Goal: Information Seeking & Learning: Check status

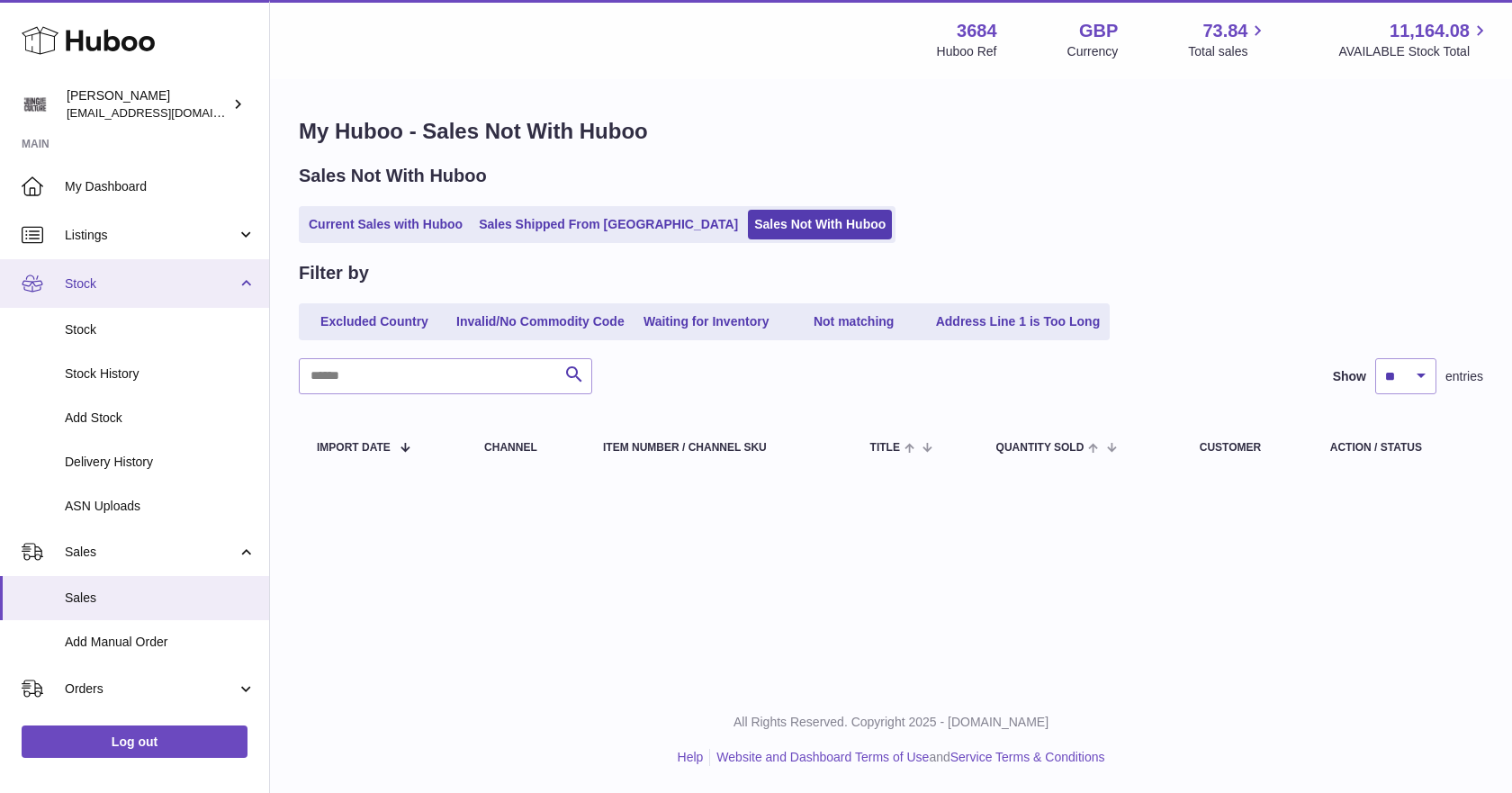
click at [106, 281] on span "Stock" at bounding box center [150, 283] width 171 height 17
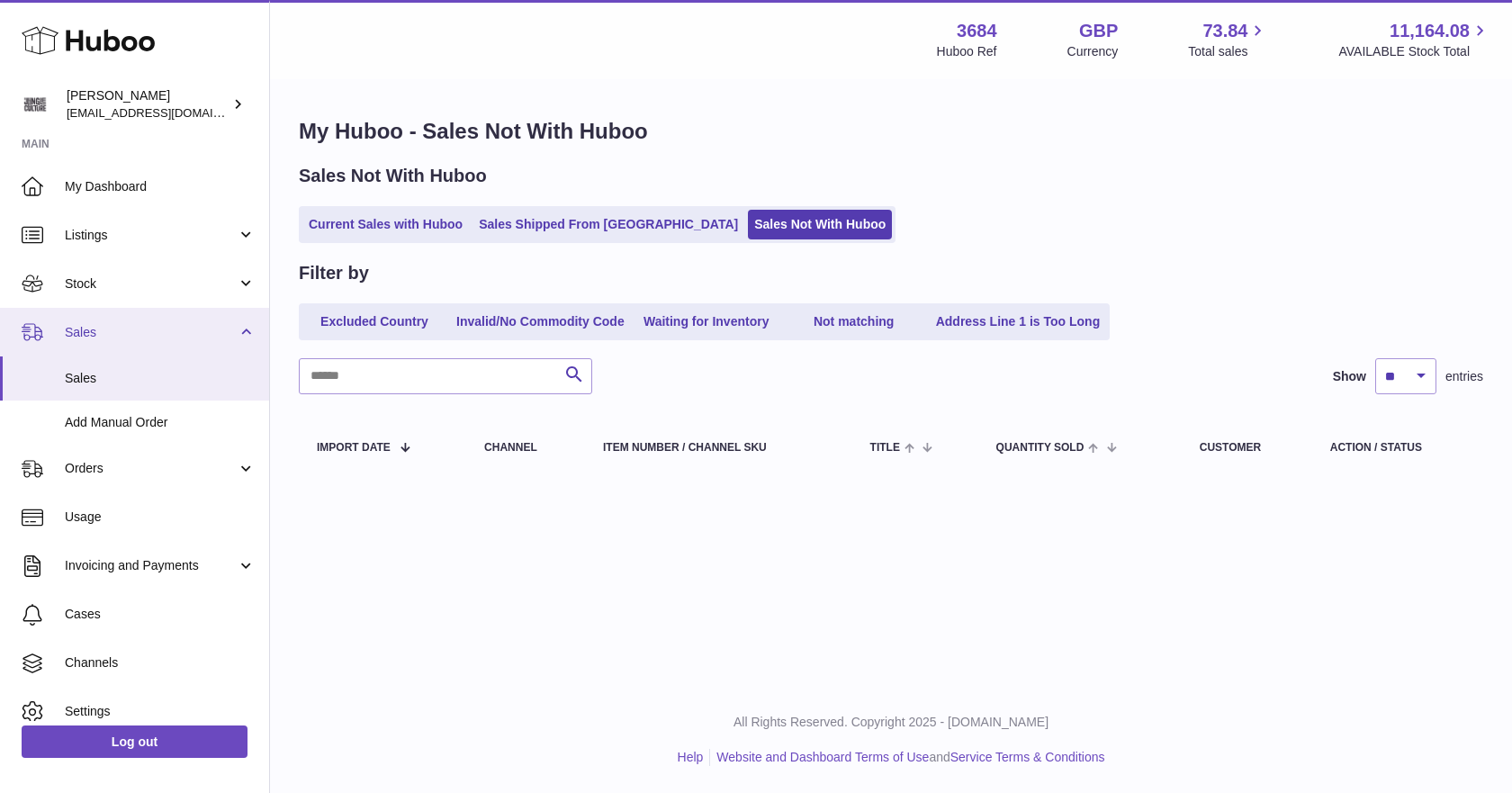
click at [98, 328] on span "Sales" at bounding box center [150, 332] width 171 height 17
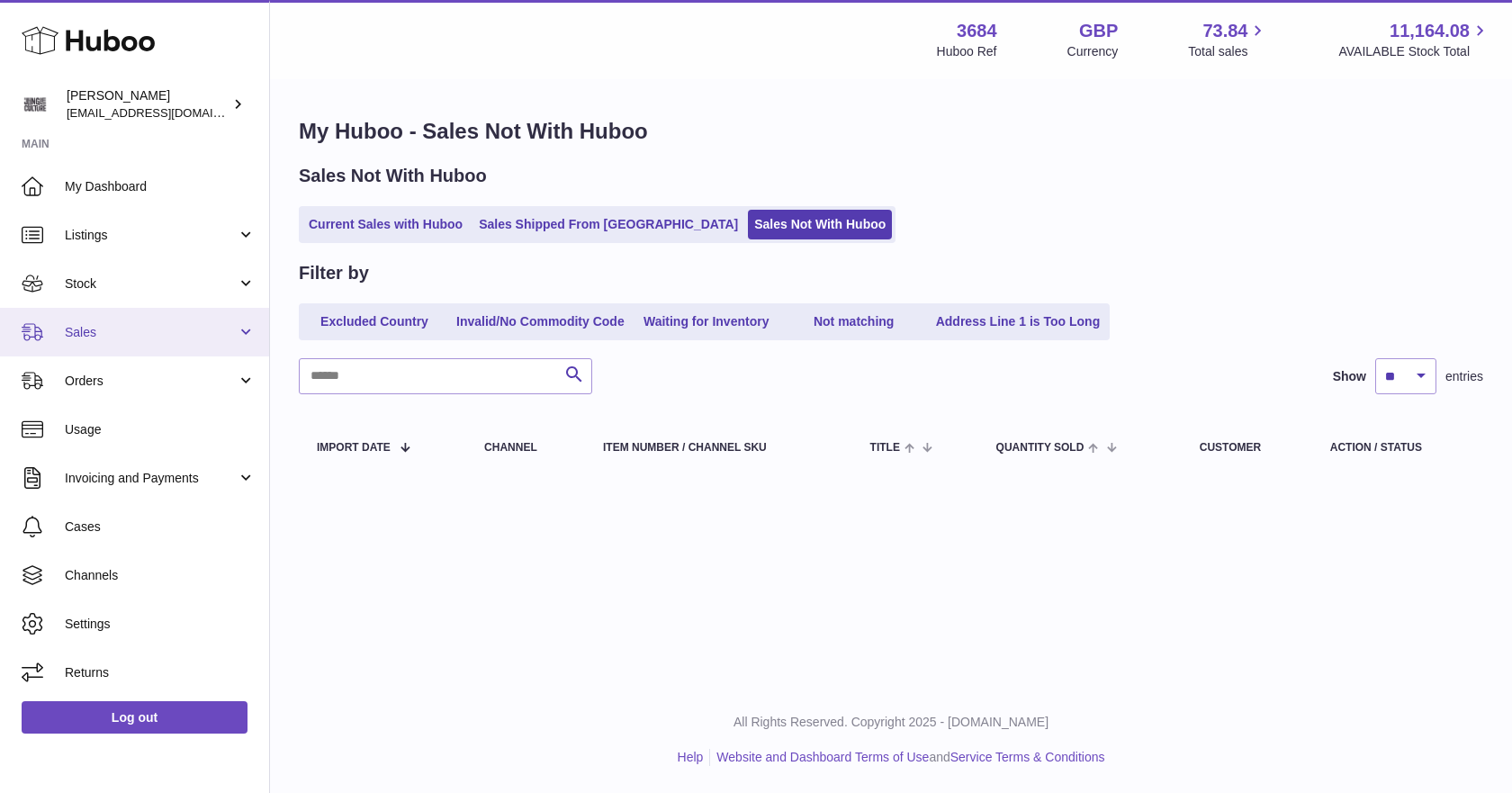
click at [98, 328] on span "Sales" at bounding box center [150, 332] width 171 height 17
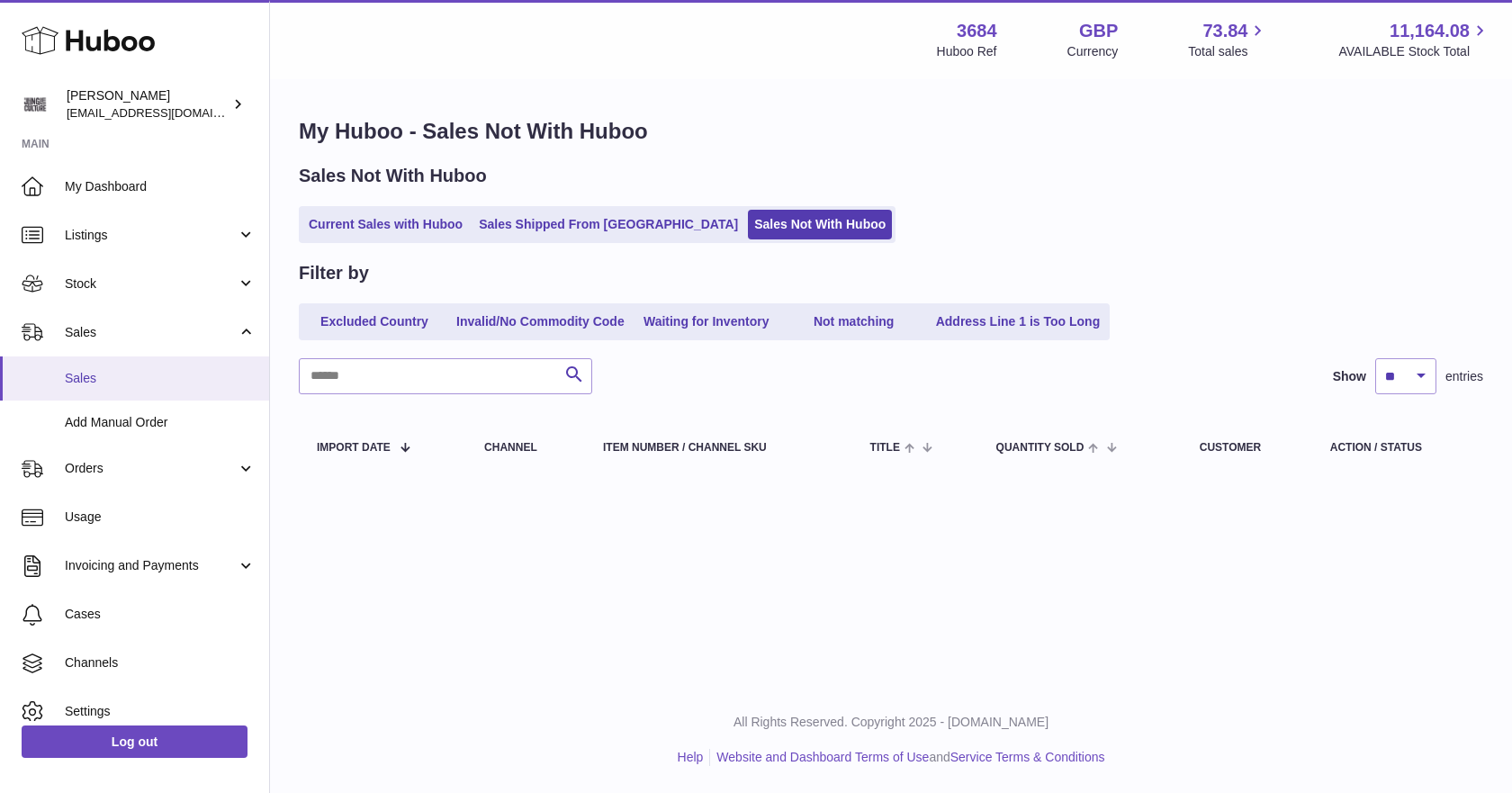
click at [89, 372] on span "Sales" at bounding box center [160, 378] width 191 height 17
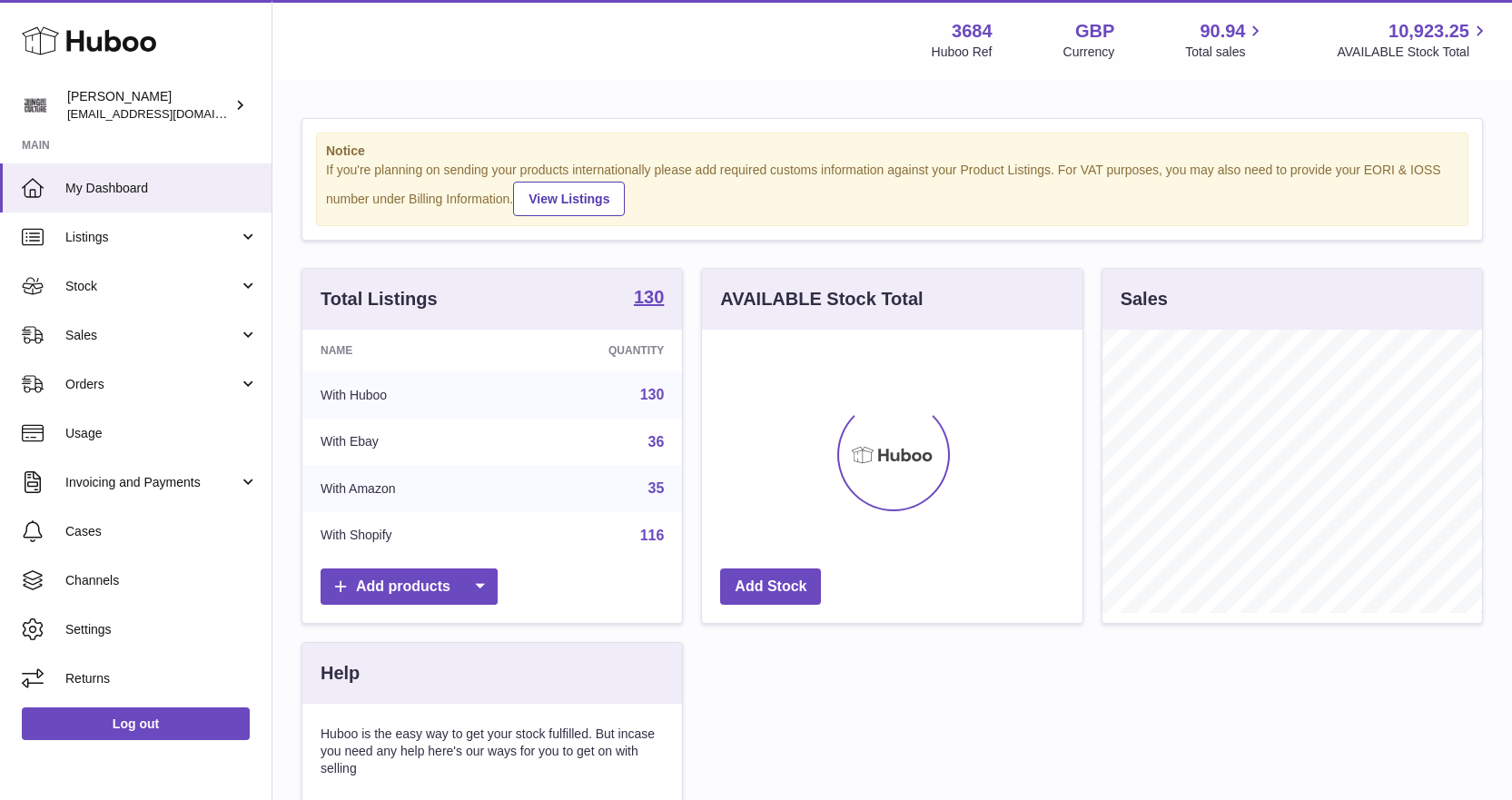
scroll to position [283, 380]
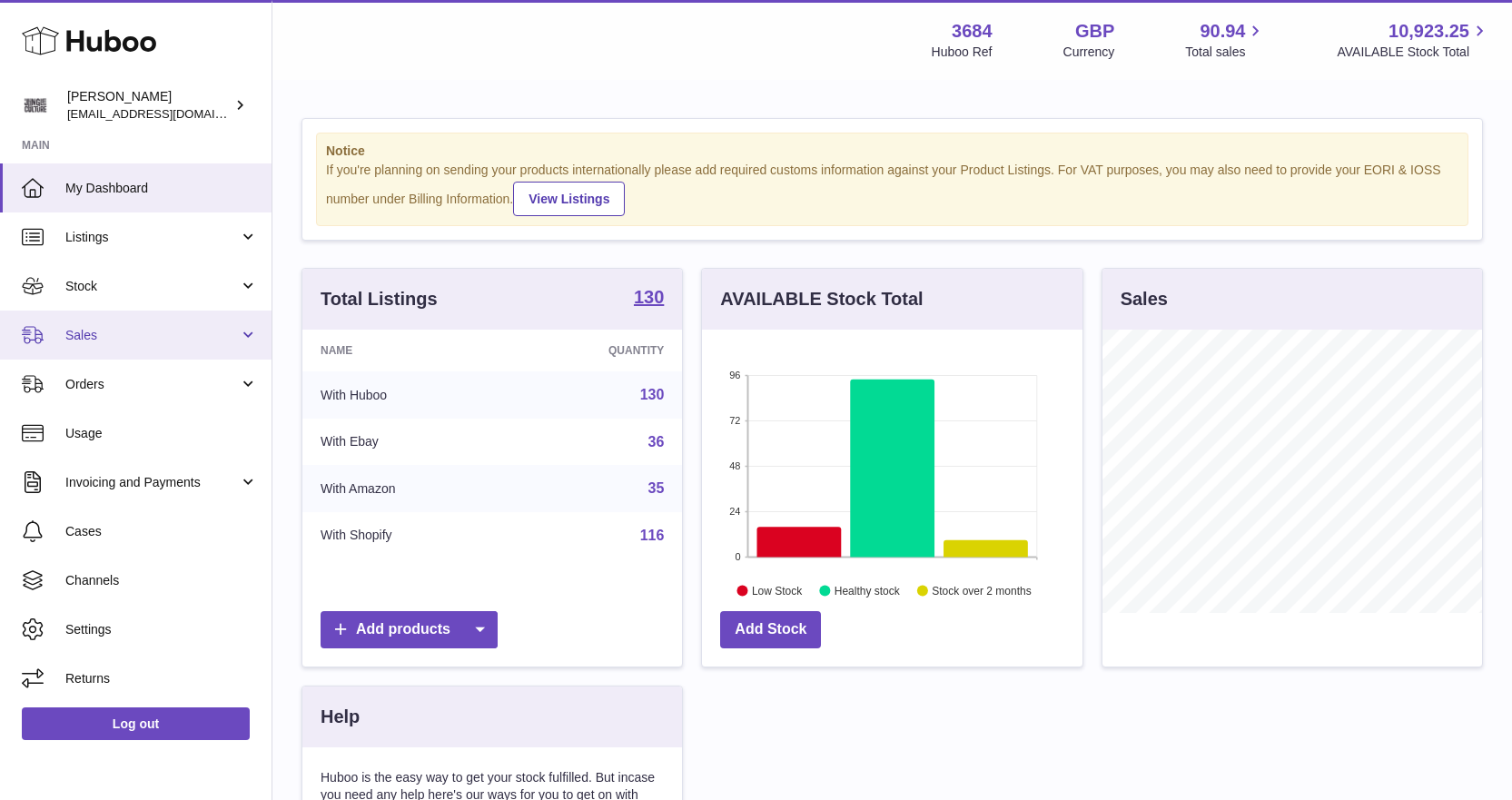
click at [105, 333] on span "Sales" at bounding box center [152, 335] width 173 height 18
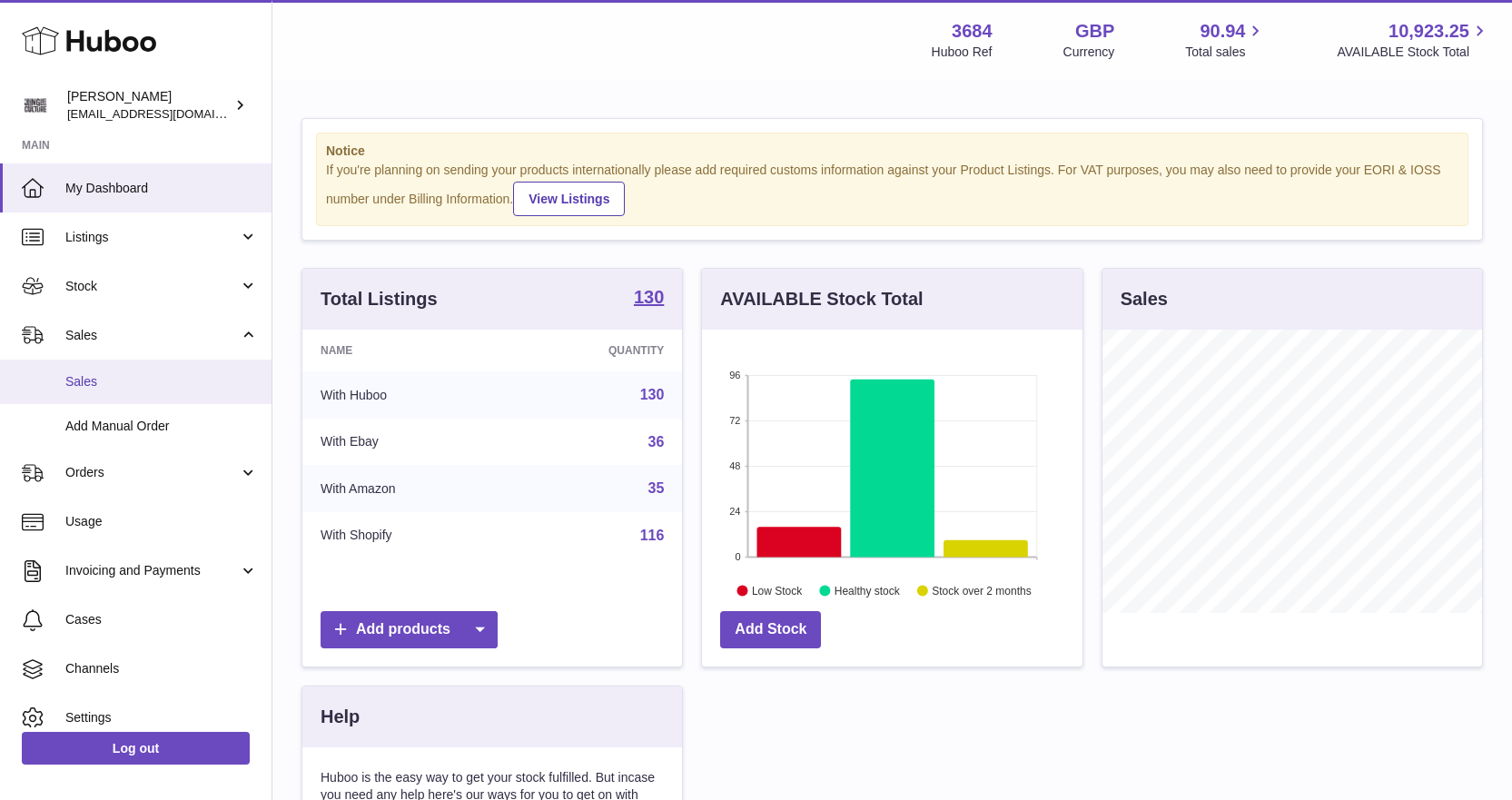
click at [109, 387] on span "Sales" at bounding box center [162, 381] width 192 height 18
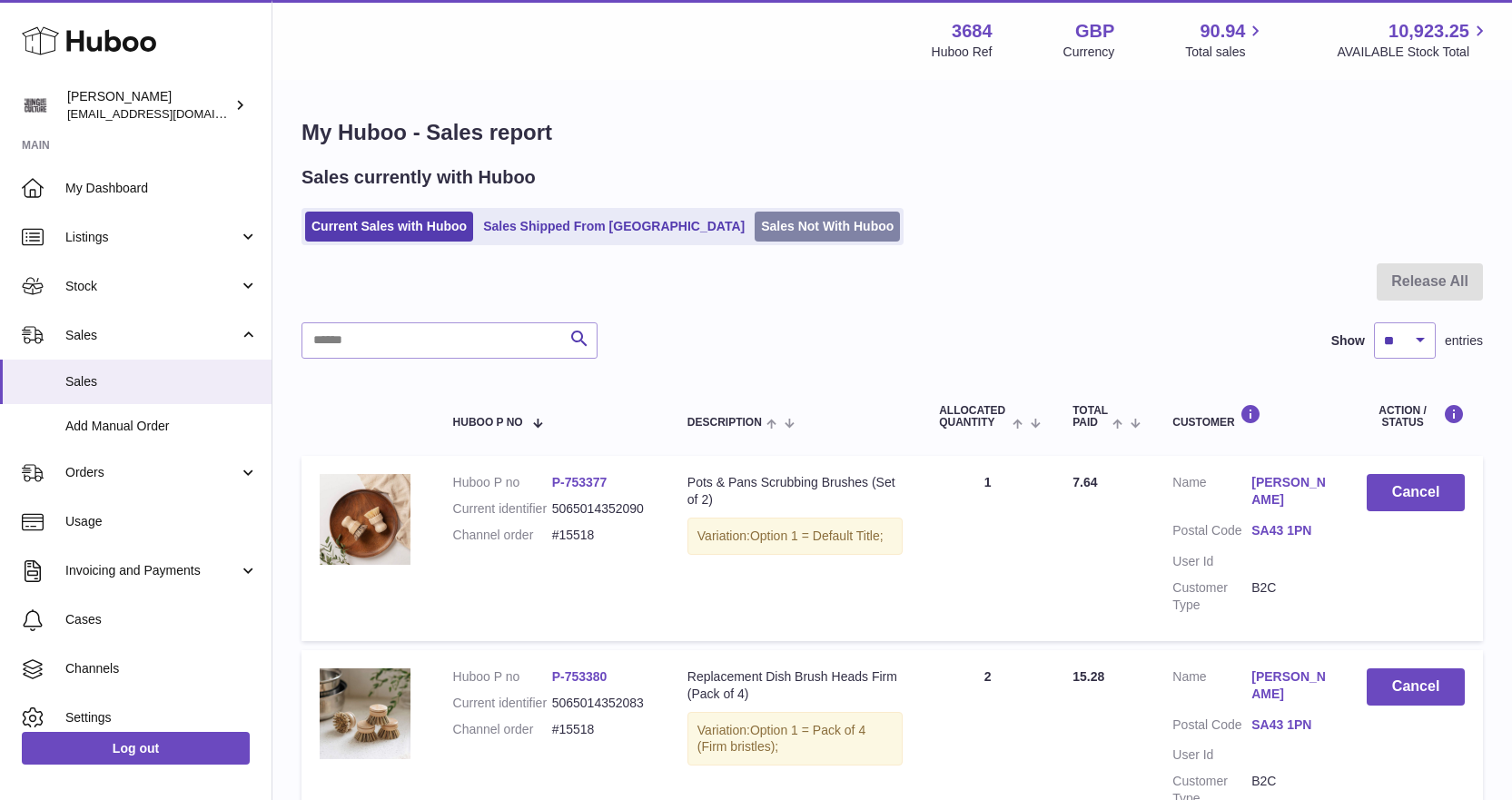
click at [755, 224] on link "Sales Not With Huboo" at bounding box center [827, 227] width 145 height 30
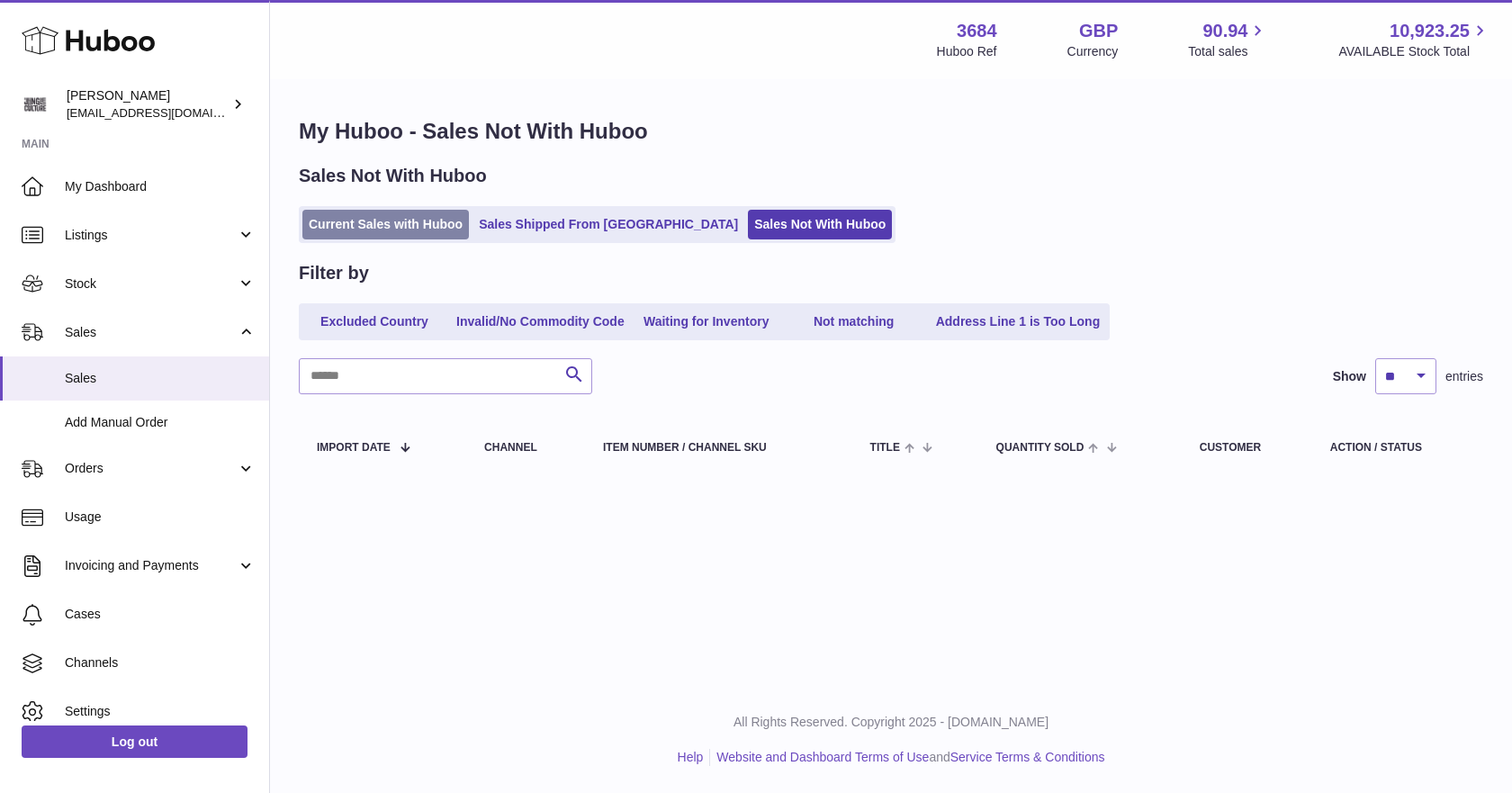
click at [426, 217] on link "Current Sales with Huboo" at bounding box center [386, 225] width 167 height 29
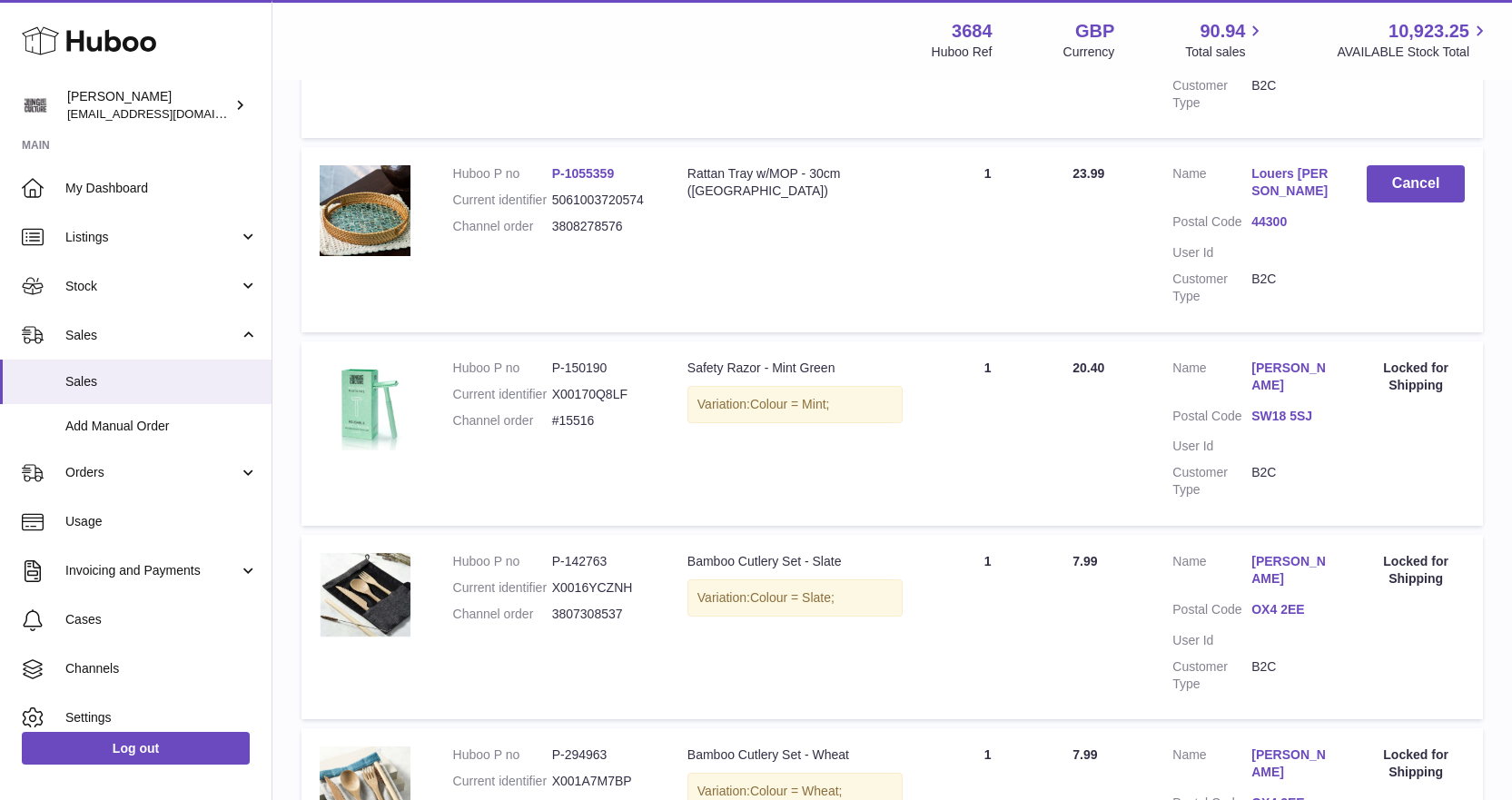
scroll to position [576, 0]
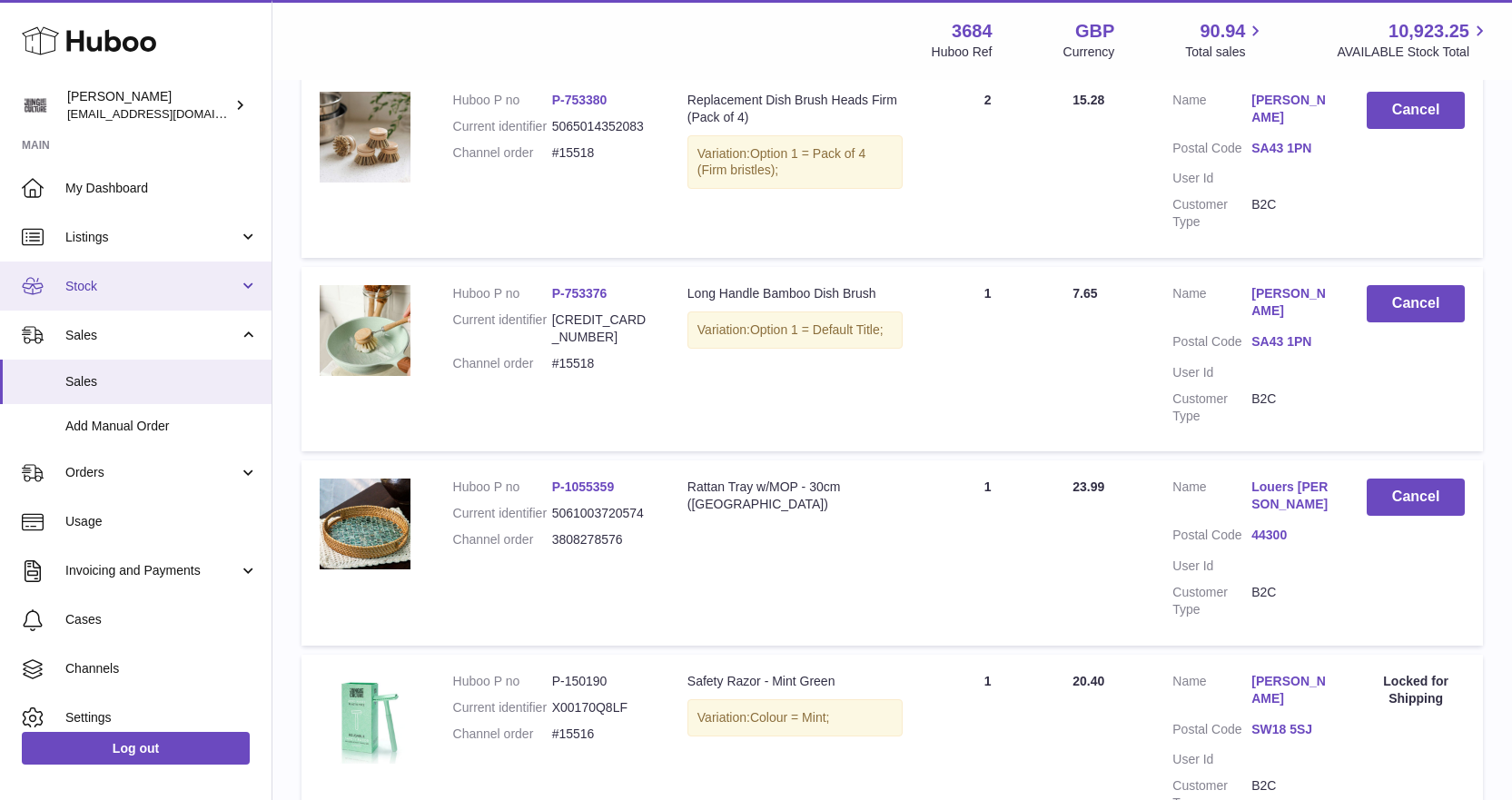
click at [151, 293] on span "Stock" at bounding box center [152, 286] width 173 height 18
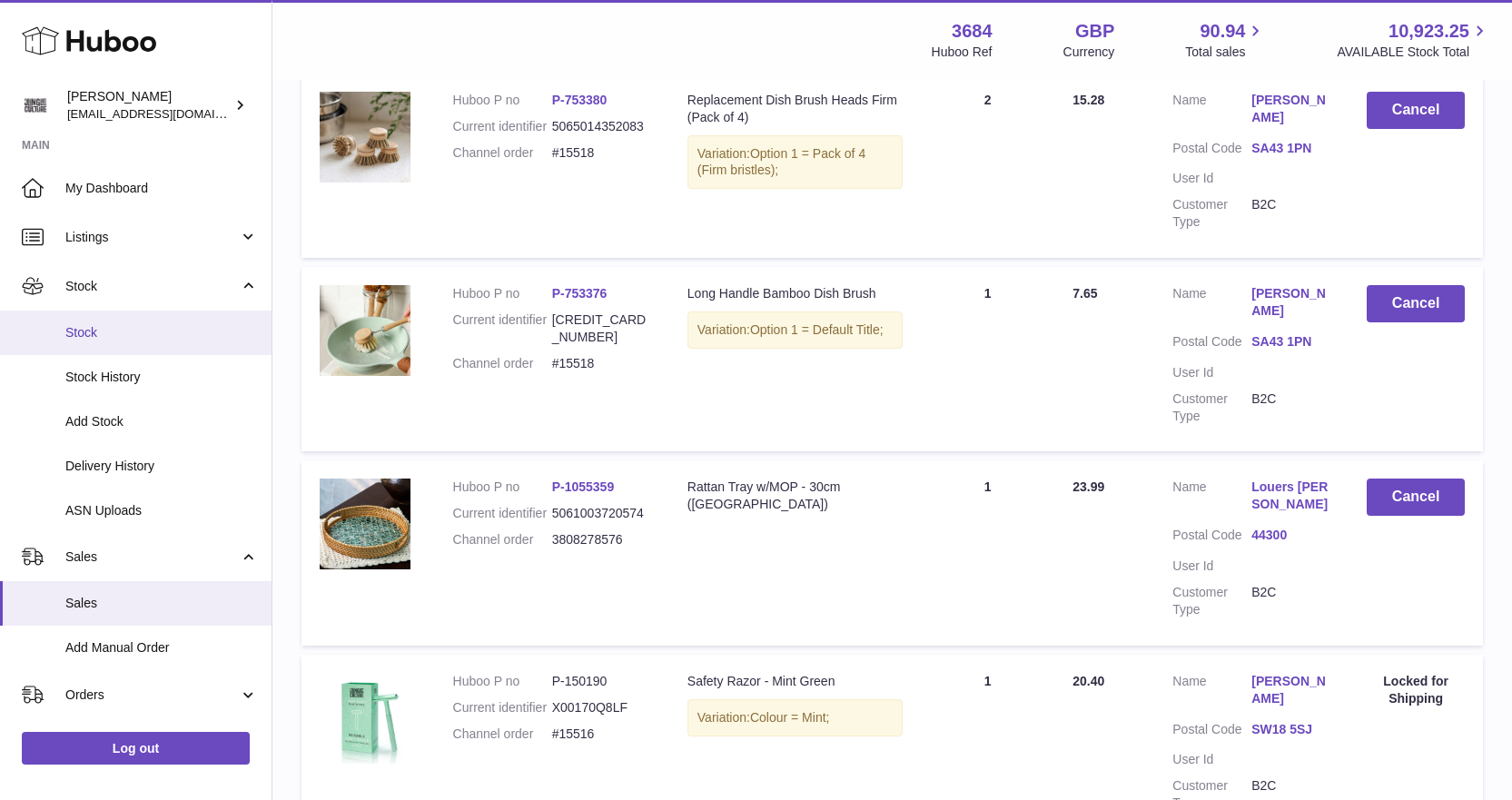
click at [134, 340] on span "Stock" at bounding box center [162, 332] width 192 height 18
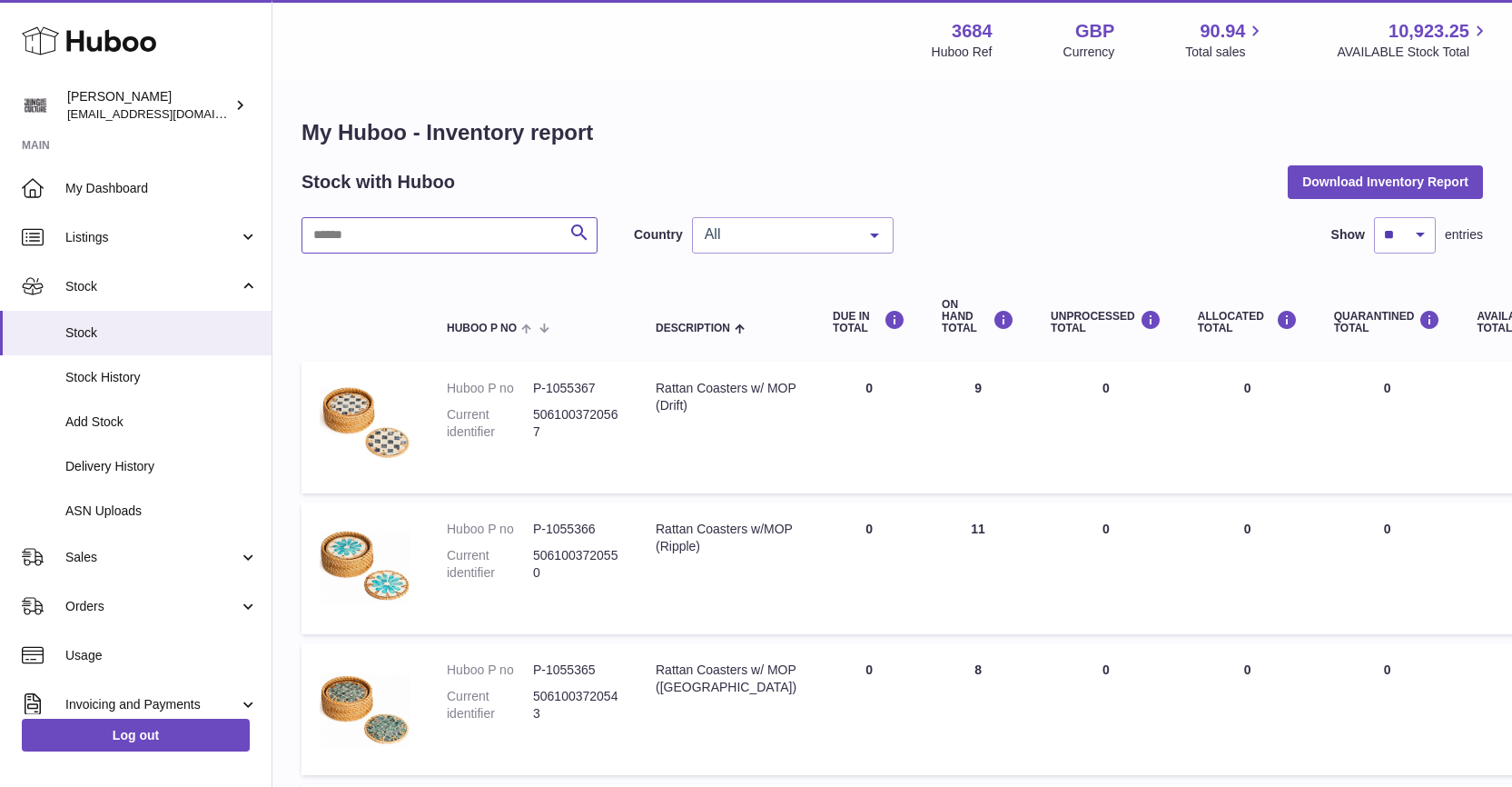
click at [361, 227] on input "text" at bounding box center [450, 235] width 296 height 36
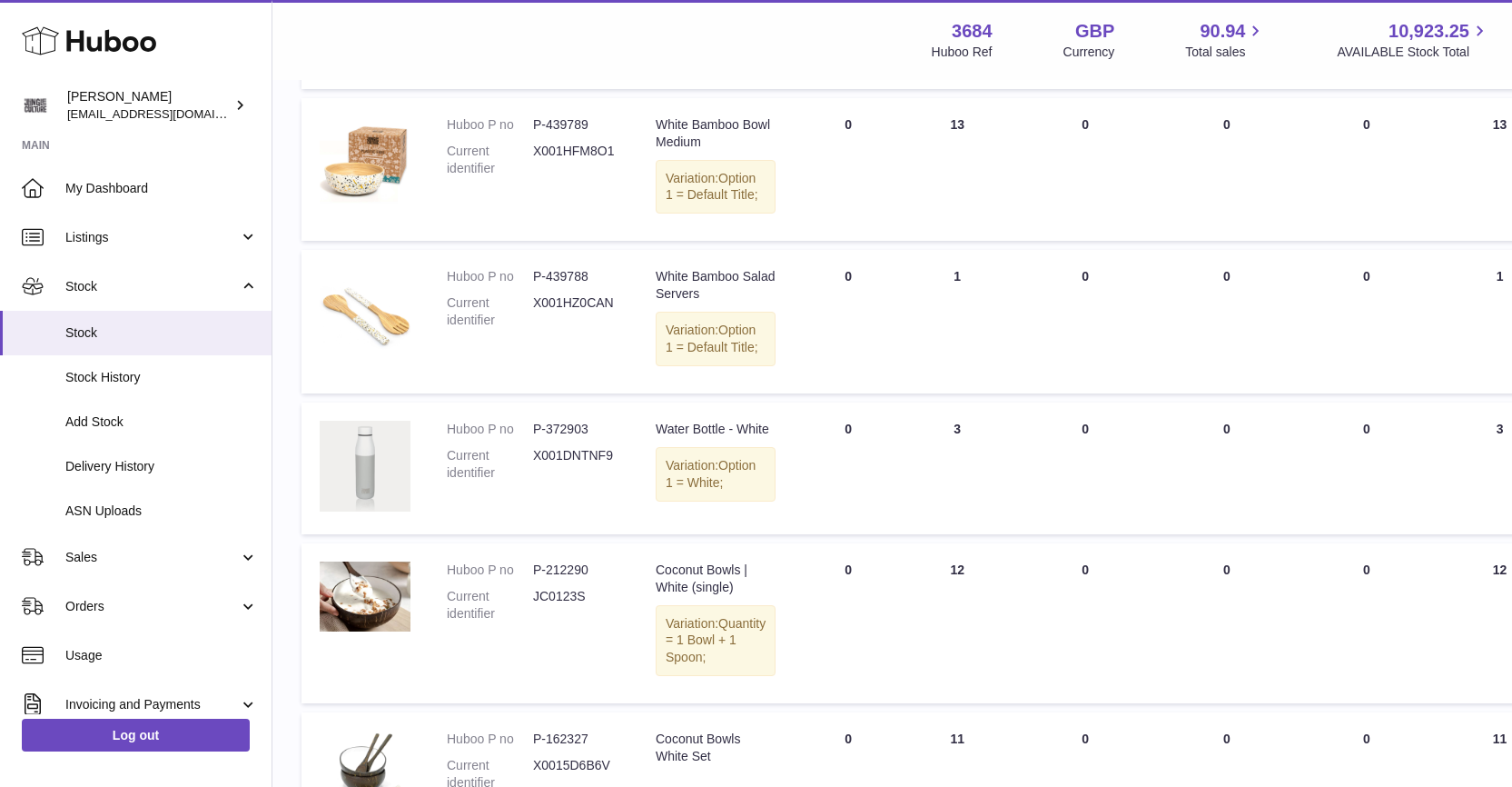
scroll to position [909, 0]
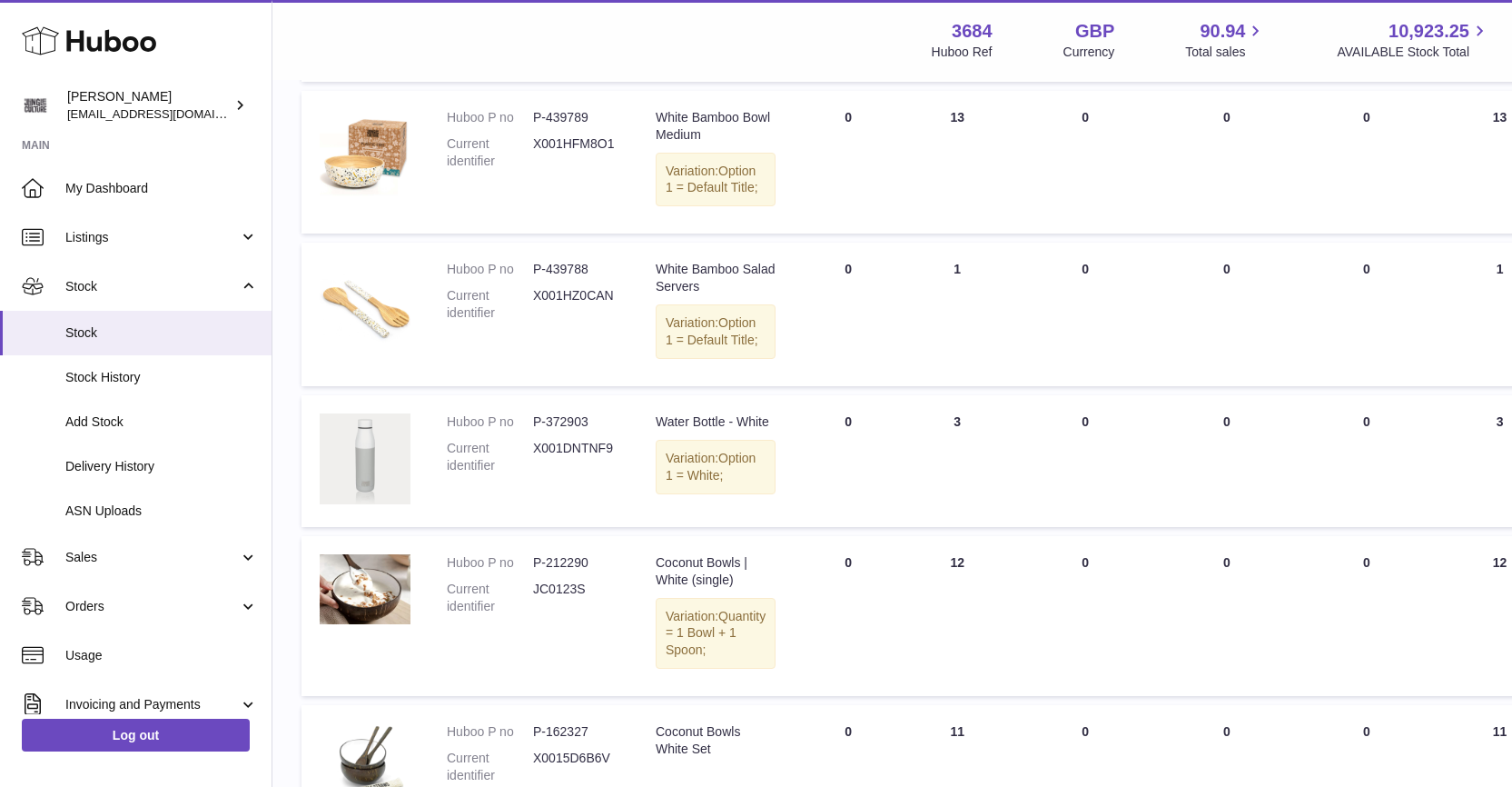
type input "*****"
